Goal: Navigation & Orientation: Find specific page/section

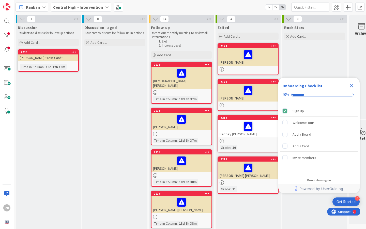
click at [351, 87] on icon "Close Checklist" at bounding box center [351, 86] width 6 height 6
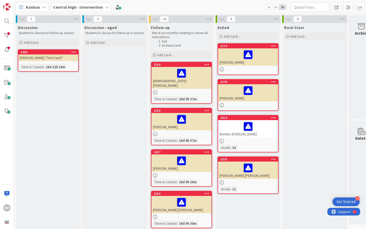
click at [196, 75] on div at bounding box center [181, 73] width 57 height 11
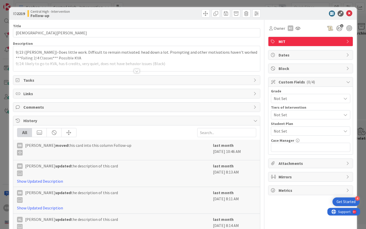
click at [137, 71] on div at bounding box center [137, 71] width 6 height 4
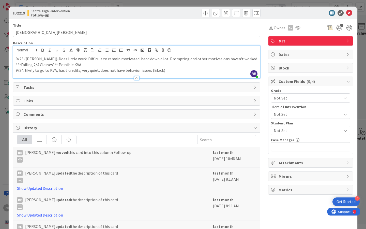
scroll to position [4, 0]
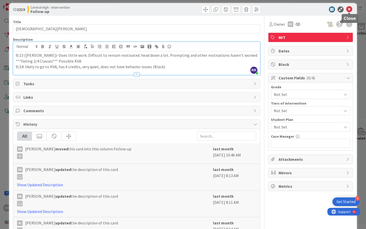
click at [351, 10] on icon at bounding box center [349, 9] width 6 height 6
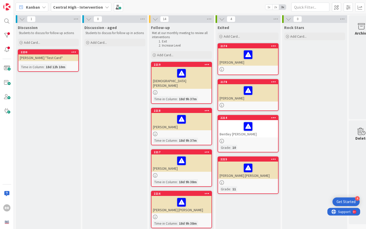
click at [195, 126] on div "2218 Michael Juarez Time in Column : 18d 9h 37m" at bounding box center [181, 126] width 61 height 37
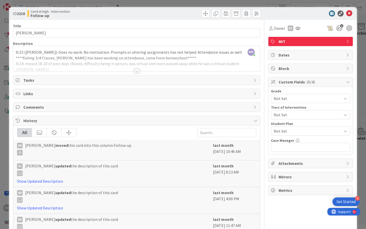
click at [138, 71] on div at bounding box center [137, 71] width 6 height 4
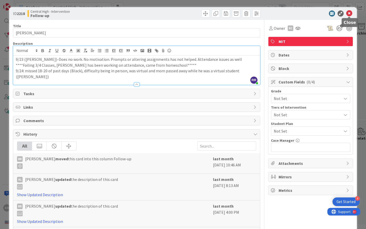
click at [349, 15] on icon at bounding box center [349, 13] width 6 height 6
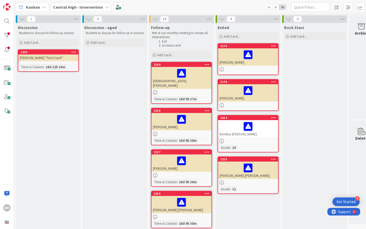
click at [163, 163] on div "Damian Desoye" at bounding box center [181, 162] width 60 height 17
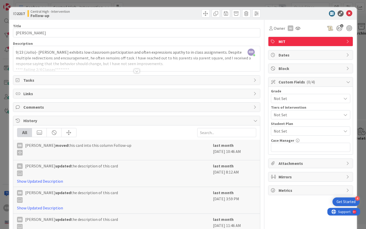
click at [137, 69] on div at bounding box center [137, 71] width 6 height 4
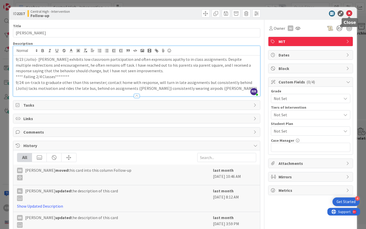
click at [349, 11] on icon at bounding box center [349, 13] width 6 height 6
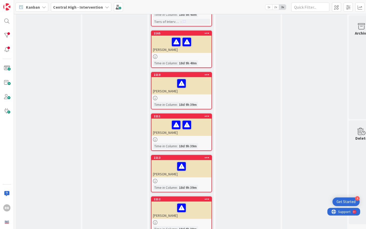
scroll to position [276, 0]
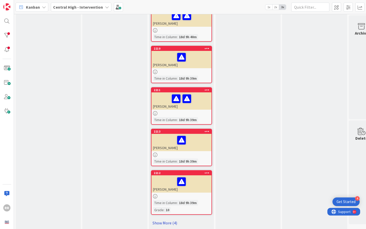
click at [167, 219] on link "Show More (4)" at bounding box center [181, 222] width 61 height 8
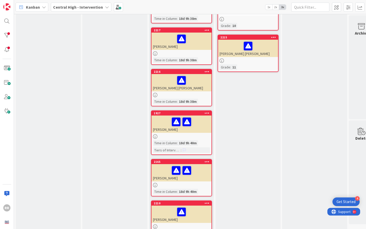
scroll to position [0, 0]
